Goal: Information Seeking & Learning: Learn about a topic

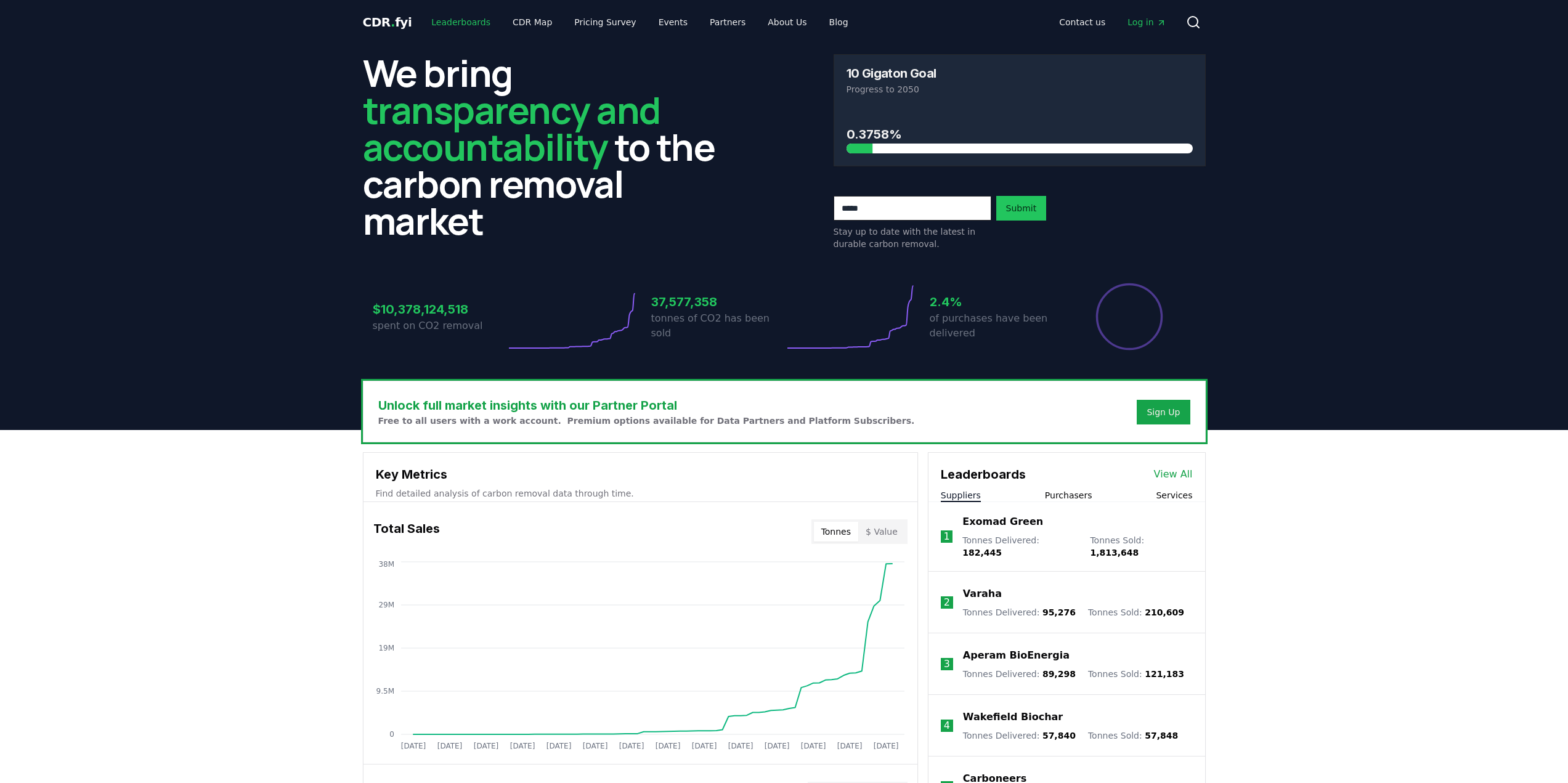
click at [438, 21] on link "Leaderboards" at bounding box center [461, 23] width 79 height 23
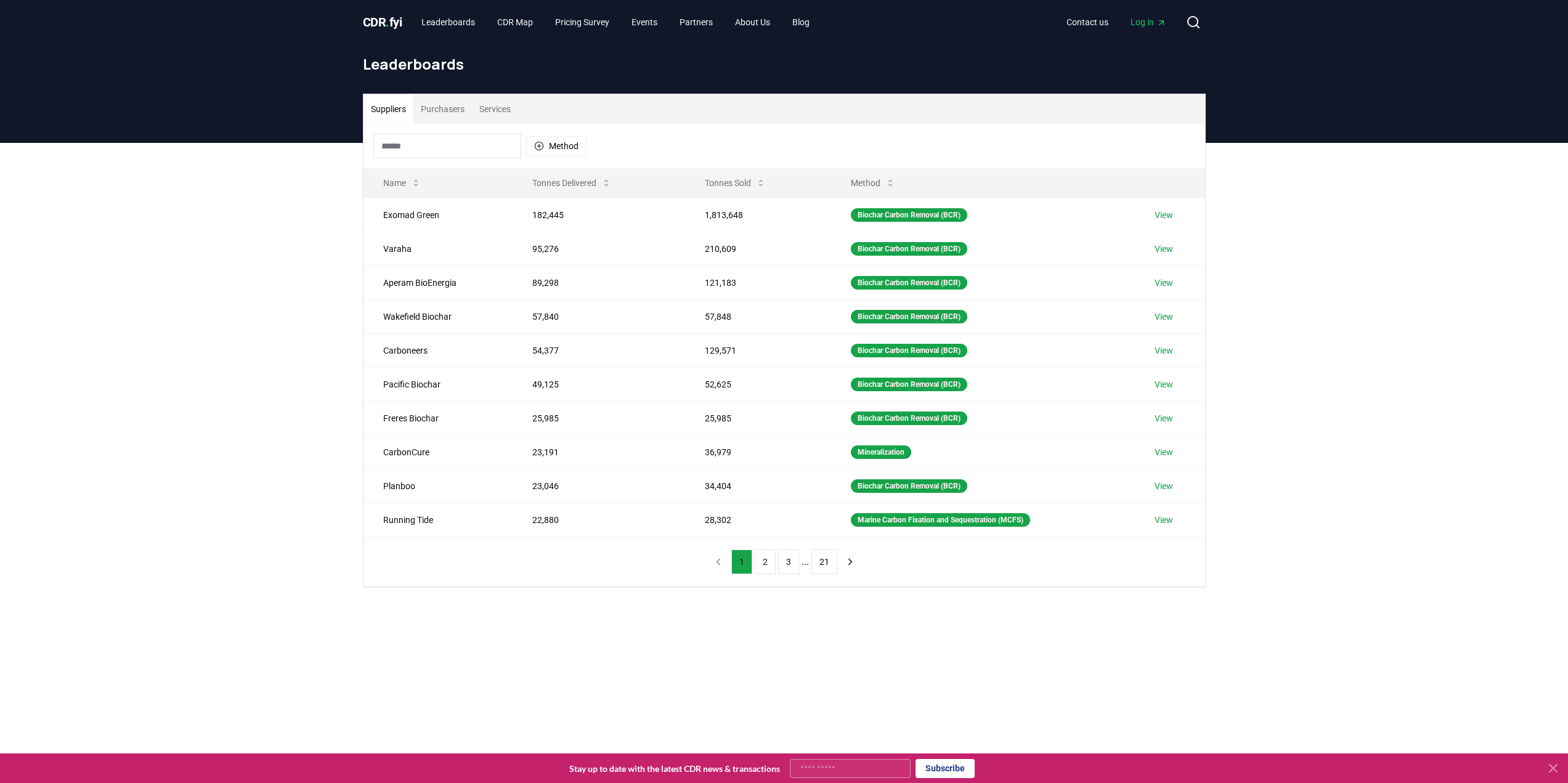
click at [457, 139] on input at bounding box center [447, 146] width 148 height 24
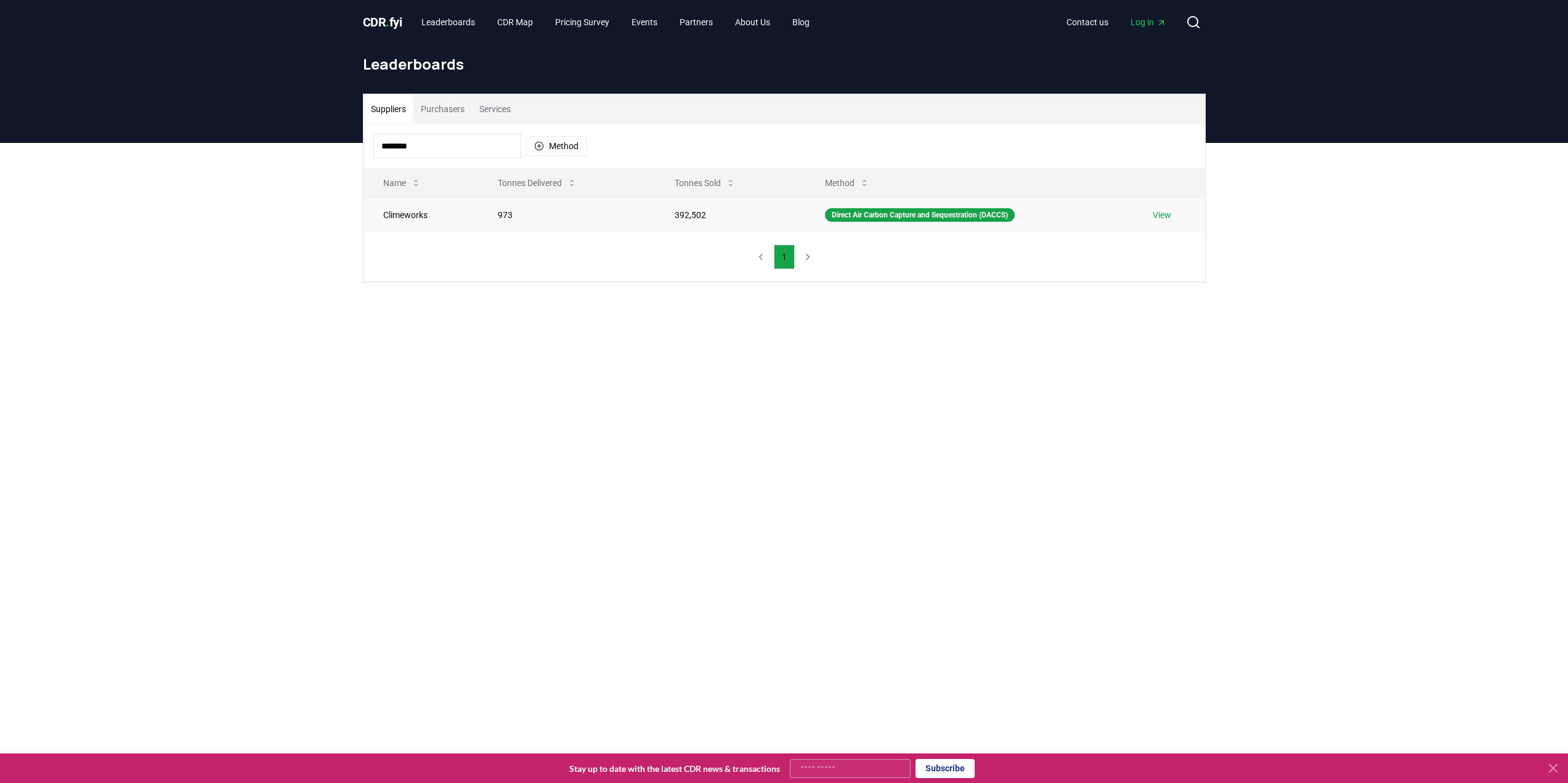
type input "********"
click at [393, 208] on td "Climeworks" at bounding box center [421, 215] width 115 height 34
click at [408, 216] on td "Climeworks" at bounding box center [421, 215] width 115 height 34
click at [431, 215] on td "Climeworks" at bounding box center [421, 215] width 115 height 34
click at [1170, 217] on link "View" at bounding box center [1162, 215] width 19 height 12
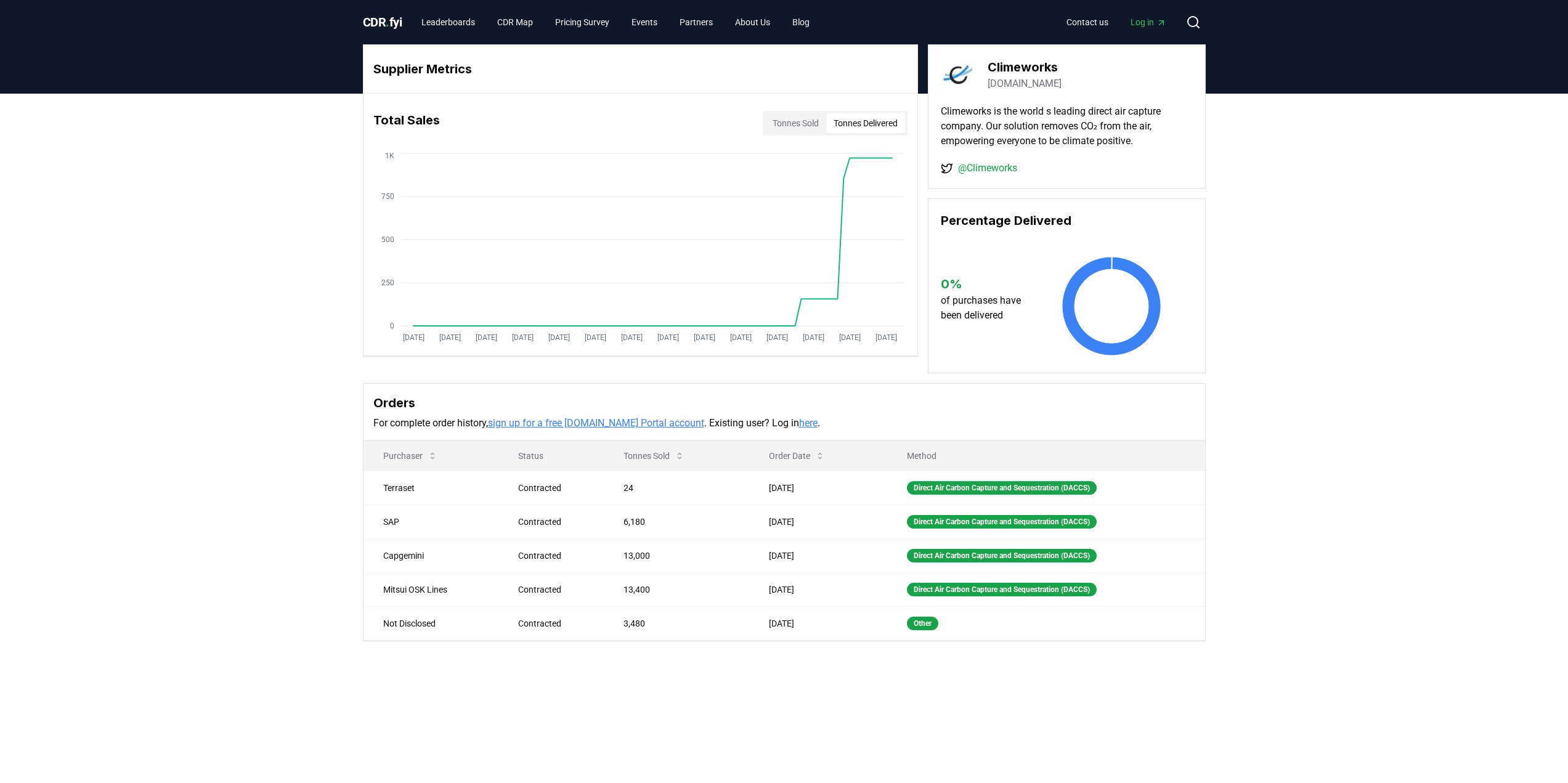
click at [853, 129] on button "Tonnes Delivered" at bounding box center [866, 122] width 79 height 20
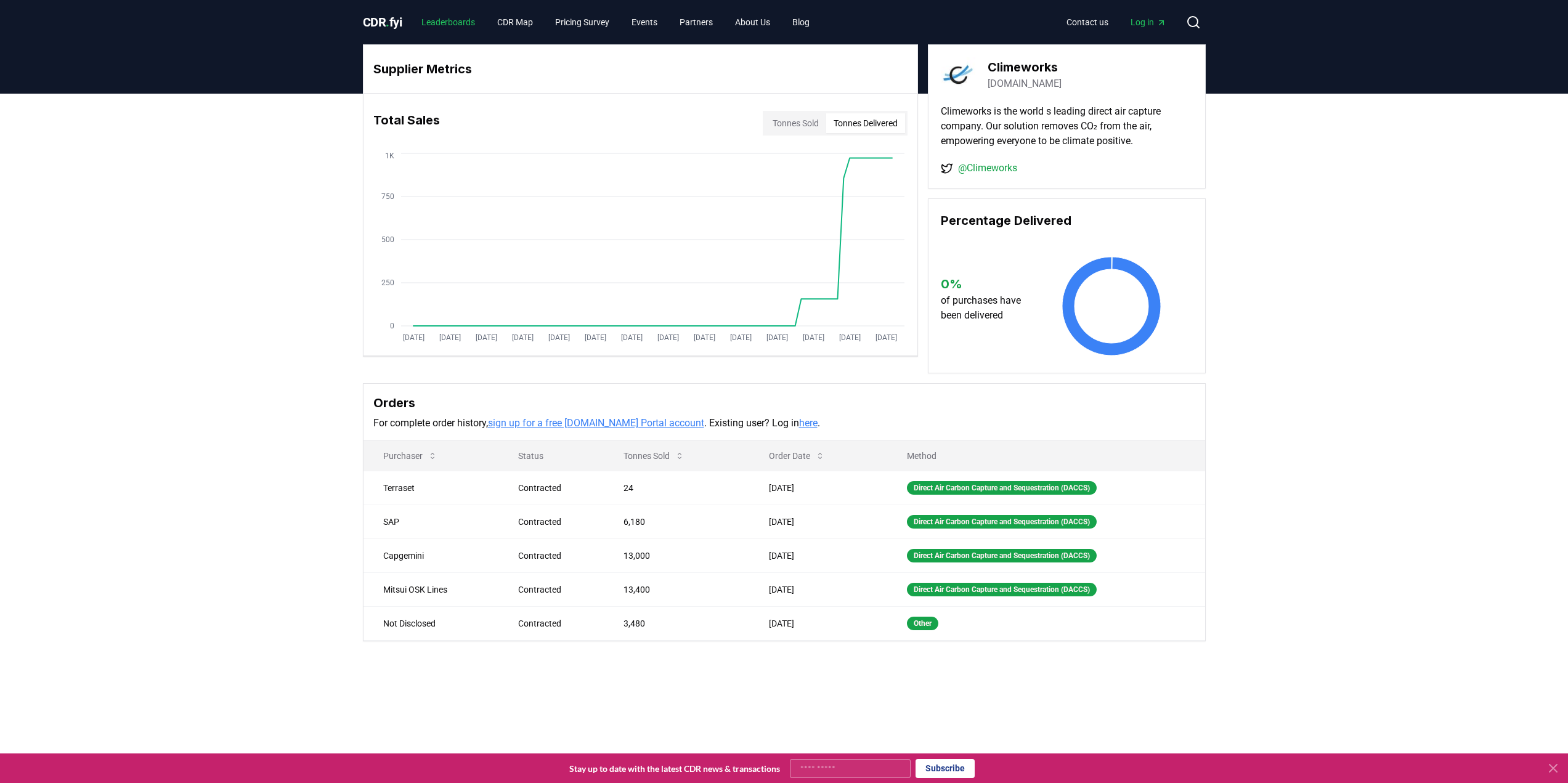
click at [444, 13] on link "Leaderboards" at bounding box center [448, 23] width 73 height 23
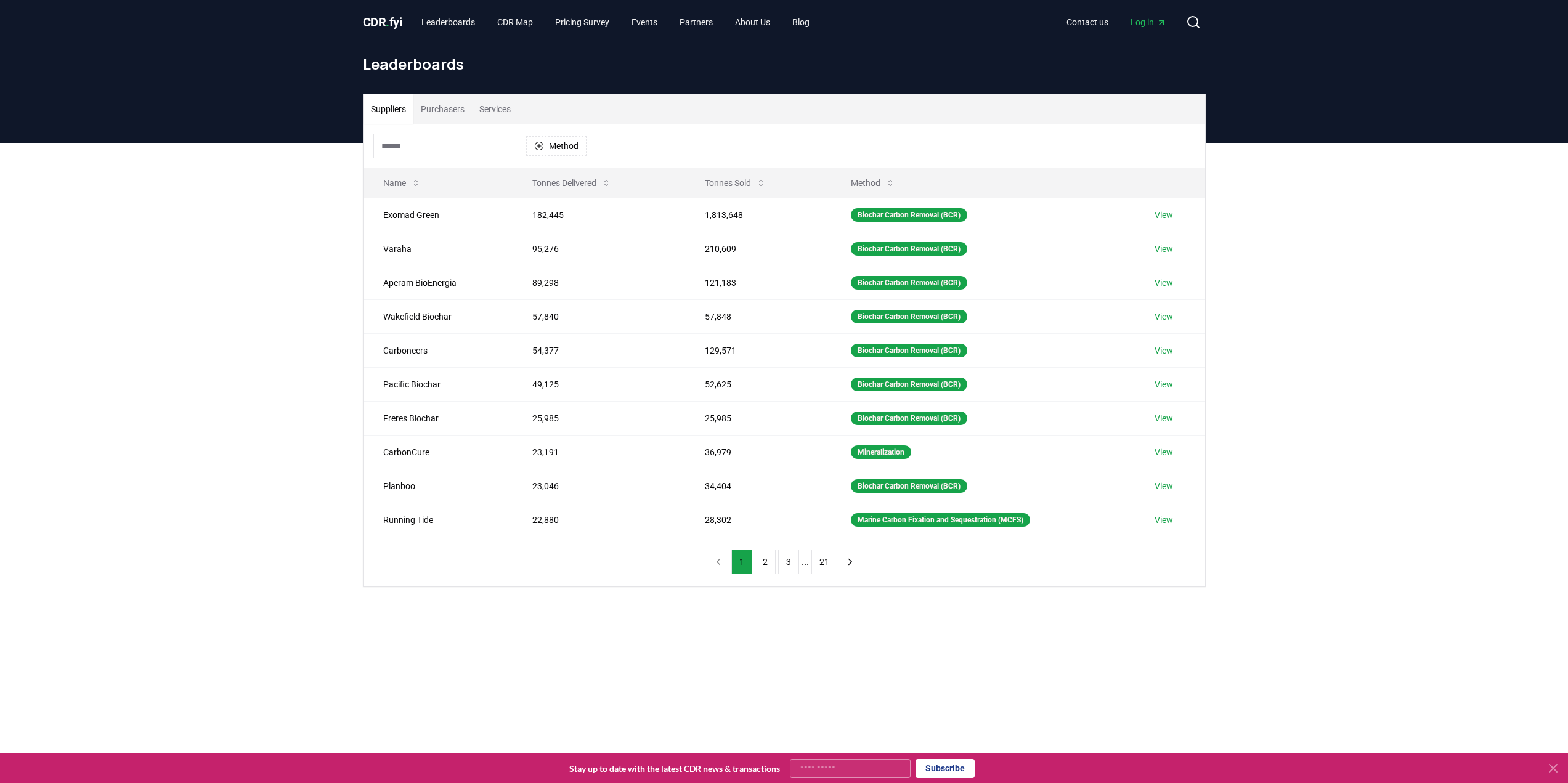
click at [455, 135] on input at bounding box center [447, 146] width 148 height 24
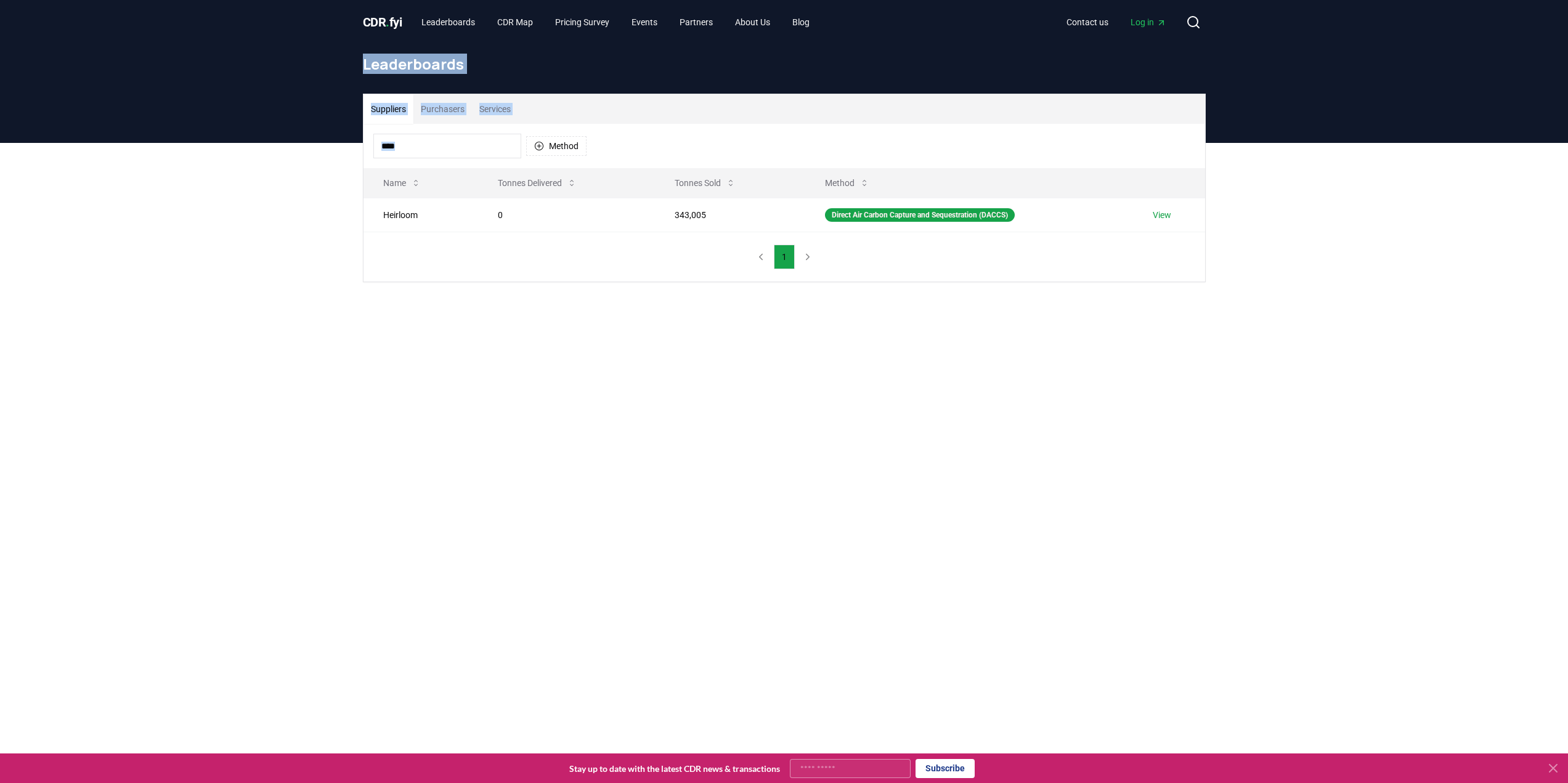
drag, startPoint x: 455, startPoint y: 133, endPoint x: 321, endPoint y: 136, distance: 134.0
click at [321, 136] on div "CDR . fyi Leaderboards CDR Map Pricing Survey Events Partners About Us Blog Con…" at bounding box center [784, 552] width 1568 height 1106
click at [444, 140] on input "****" at bounding box center [447, 146] width 148 height 24
drag, startPoint x: 438, startPoint y: 147, endPoint x: 107, endPoint y: 136, distance: 331.2
click at [108, 136] on div "CDR . fyi Leaderboards CDR Map Pricing Survey Events Partners About Us Blog Con…" at bounding box center [784, 552] width 1568 height 1106
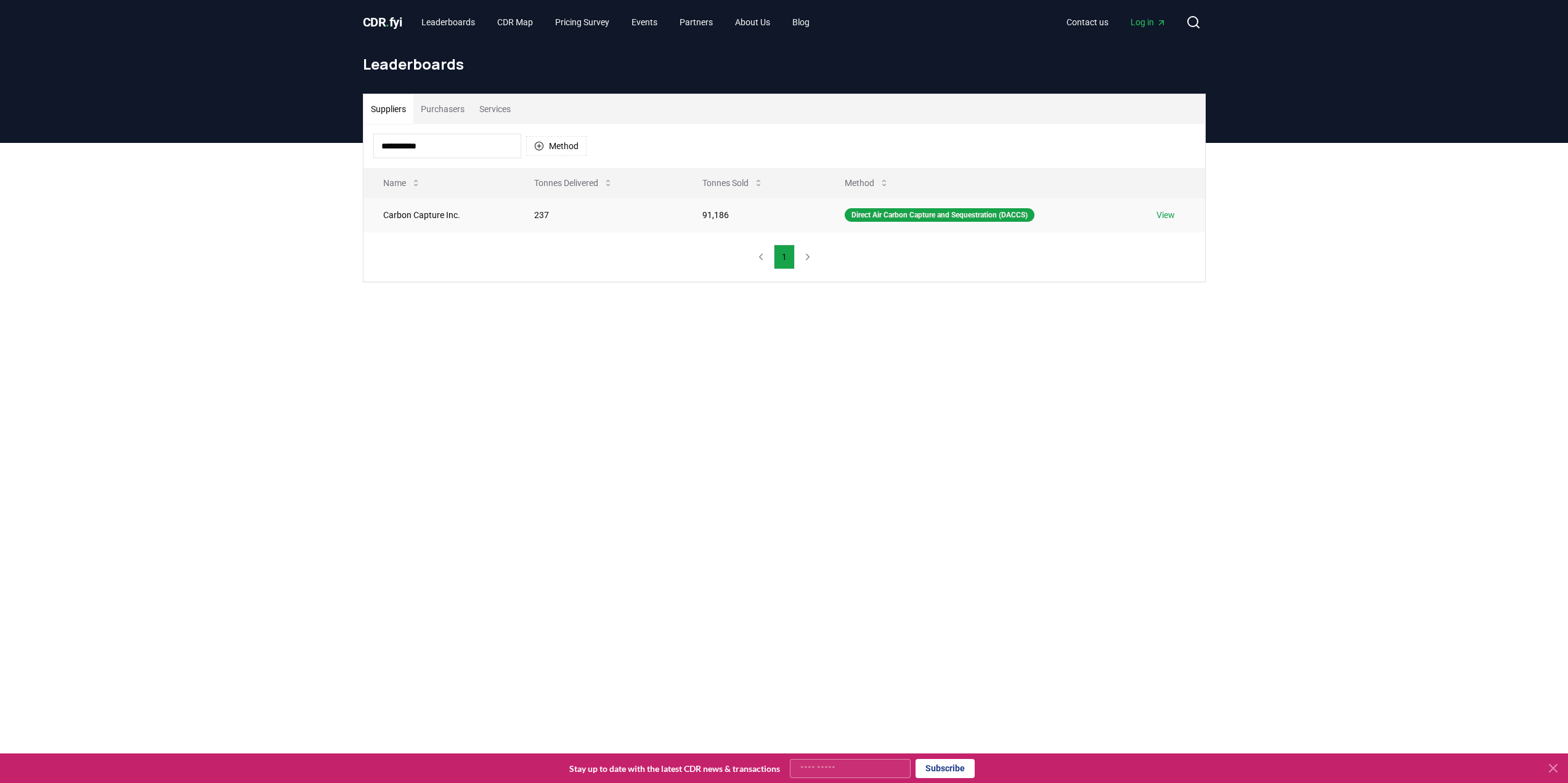
type input "**********"
click at [424, 217] on td "Carbon Capture Inc." at bounding box center [439, 215] width 152 height 34
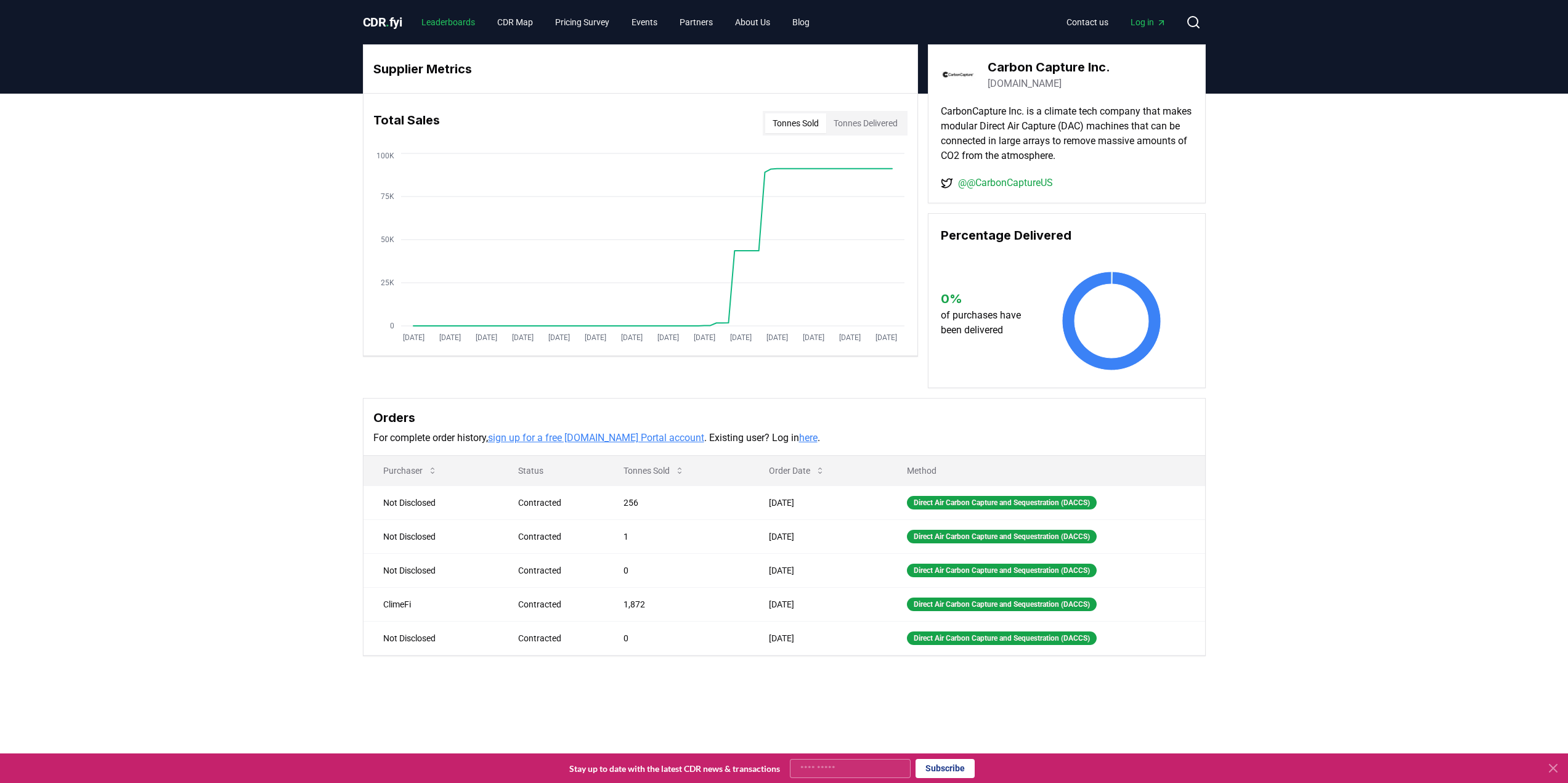
click at [469, 23] on link "Leaderboards" at bounding box center [448, 23] width 73 height 23
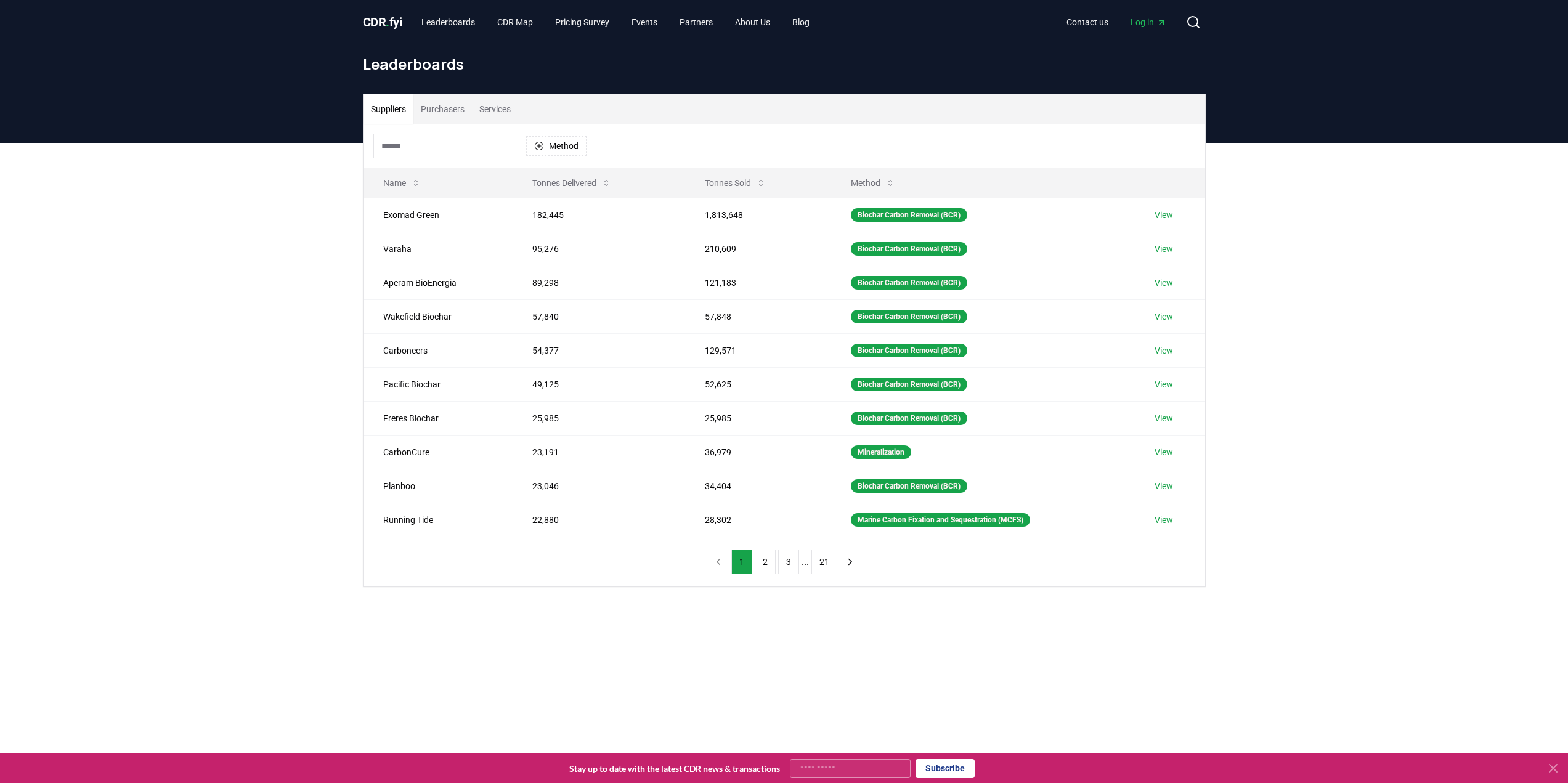
click at [437, 150] on input at bounding box center [447, 146] width 148 height 24
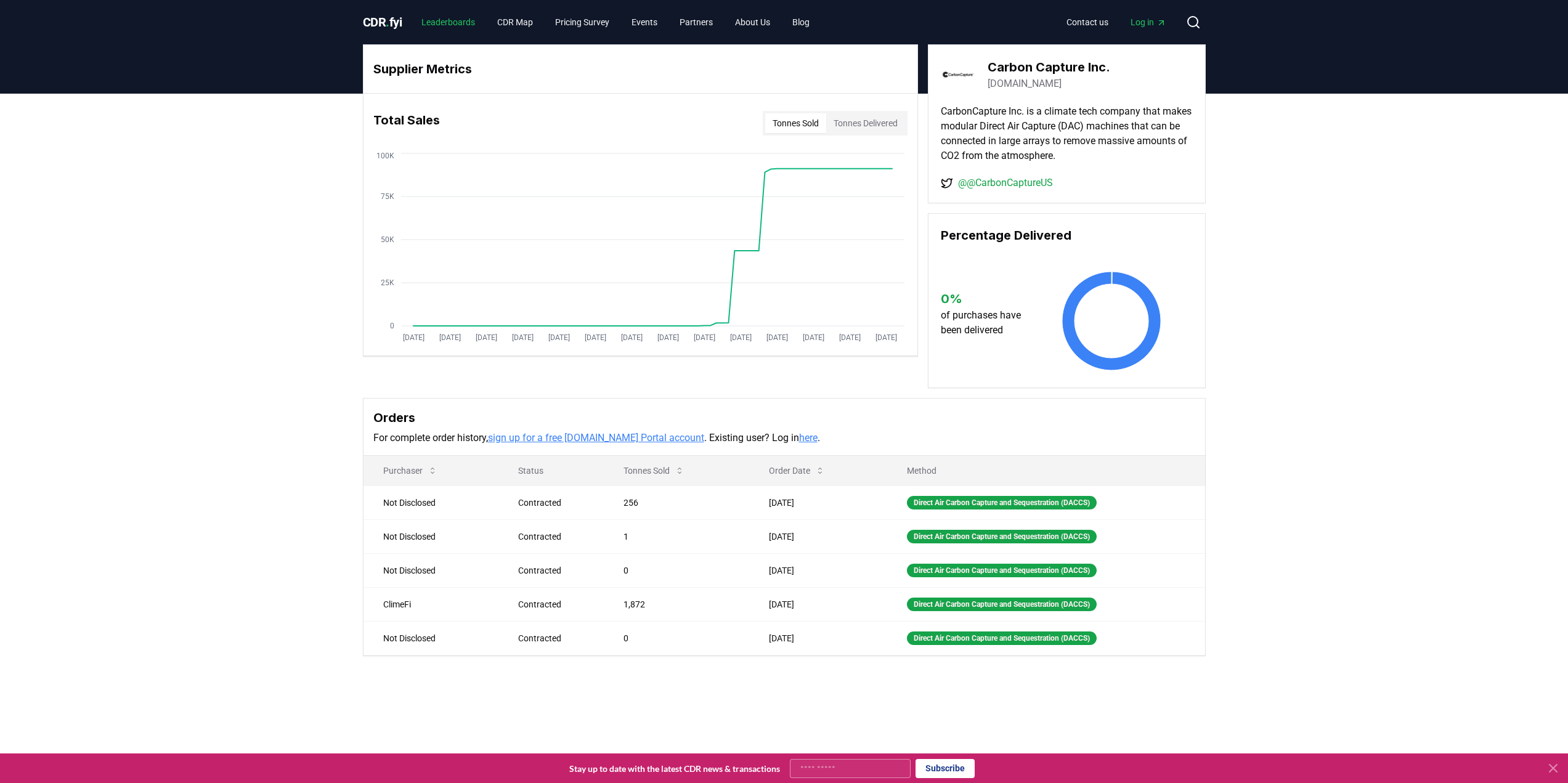
click at [456, 23] on link "Leaderboards" at bounding box center [448, 23] width 73 height 23
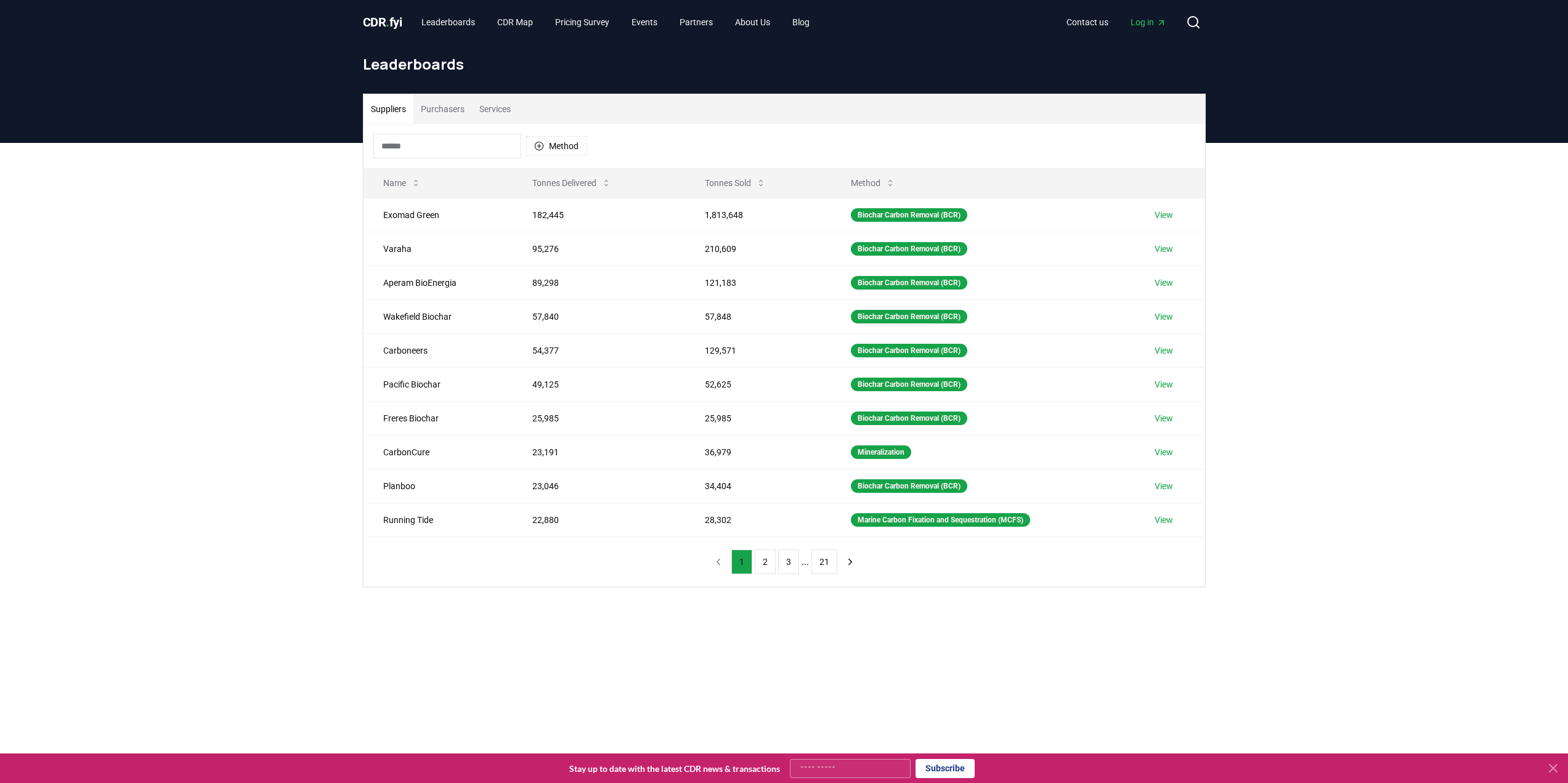
click at [429, 146] on input at bounding box center [447, 146] width 148 height 24
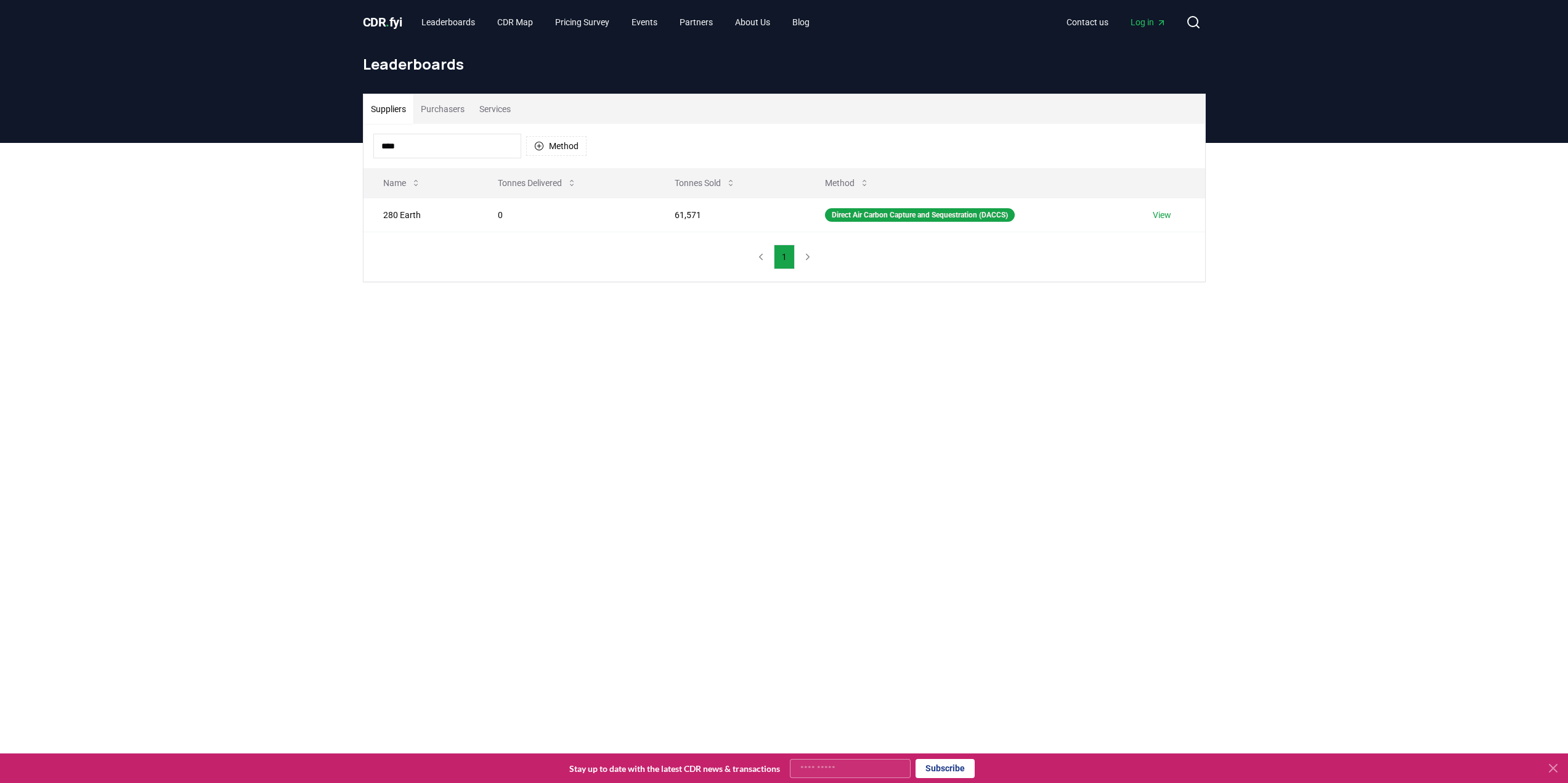
type input "***"
